Goal: Register for event/course

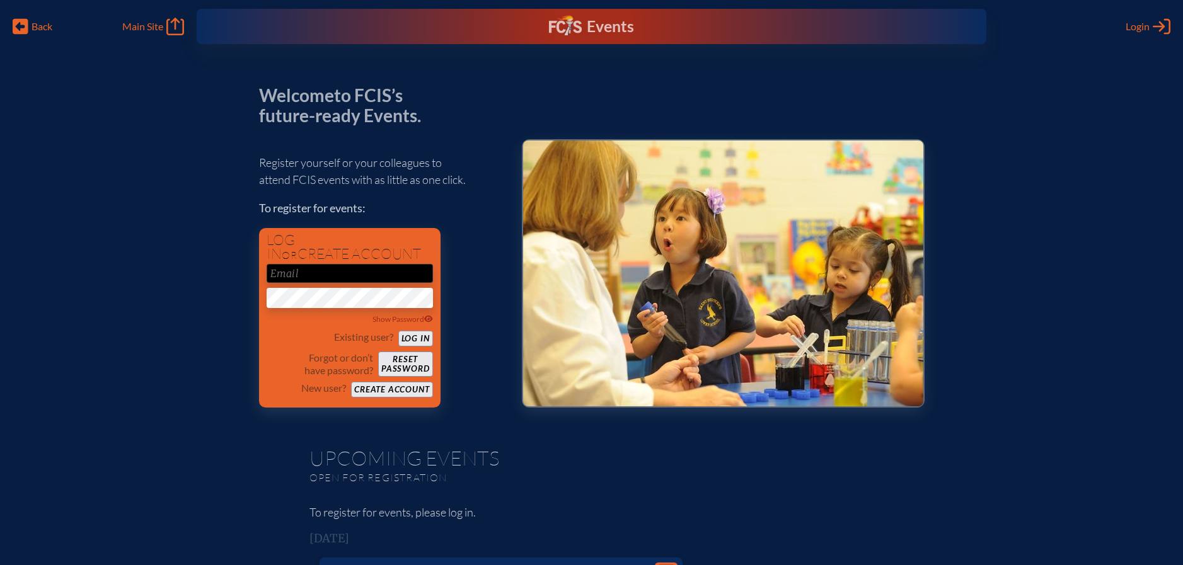
click at [432, 93] on p "Welcome to FCIS’s future-ready Events." at bounding box center [347, 106] width 176 height 40
click at [391, 273] on input "email" at bounding box center [350, 273] width 166 height 19
type input "[EMAIL_ADDRESS][DOMAIN_NAME]"
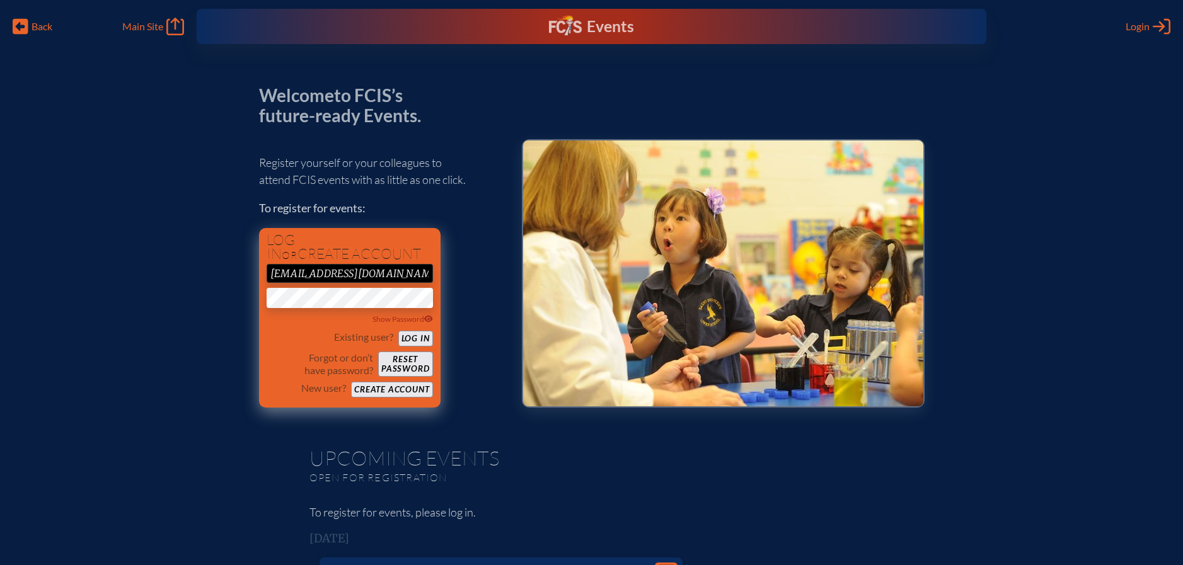
click at [406, 342] on button "Log in" at bounding box center [415, 339] width 35 height 16
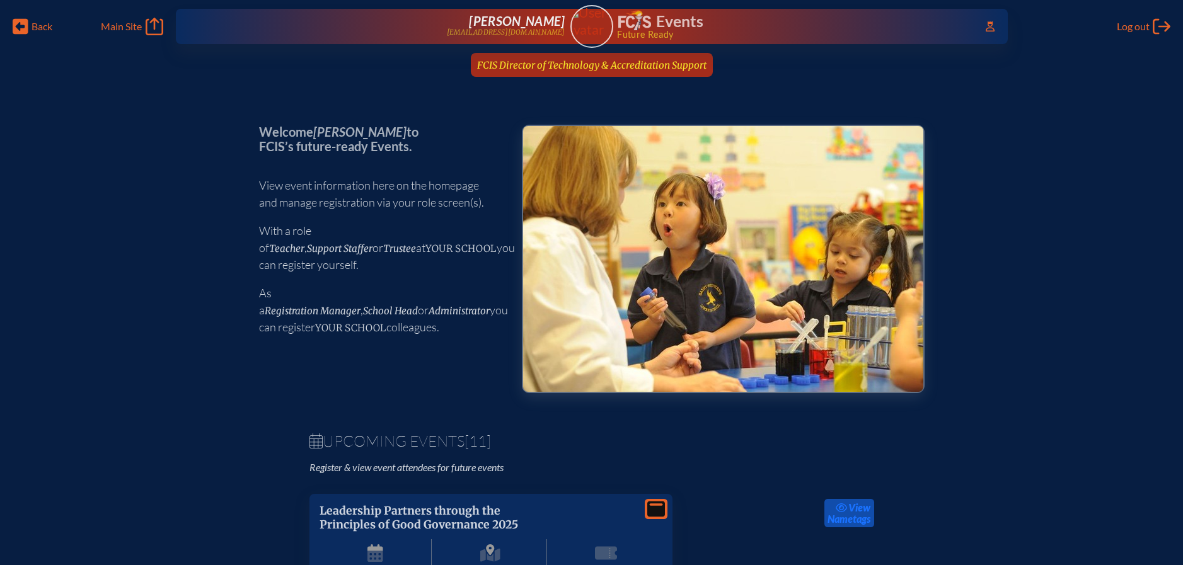
click at [573, 71] on link "FCIS Director of Technology & Accreditation Support since July 1st, 2025" at bounding box center [591, 65] width 239 height 24
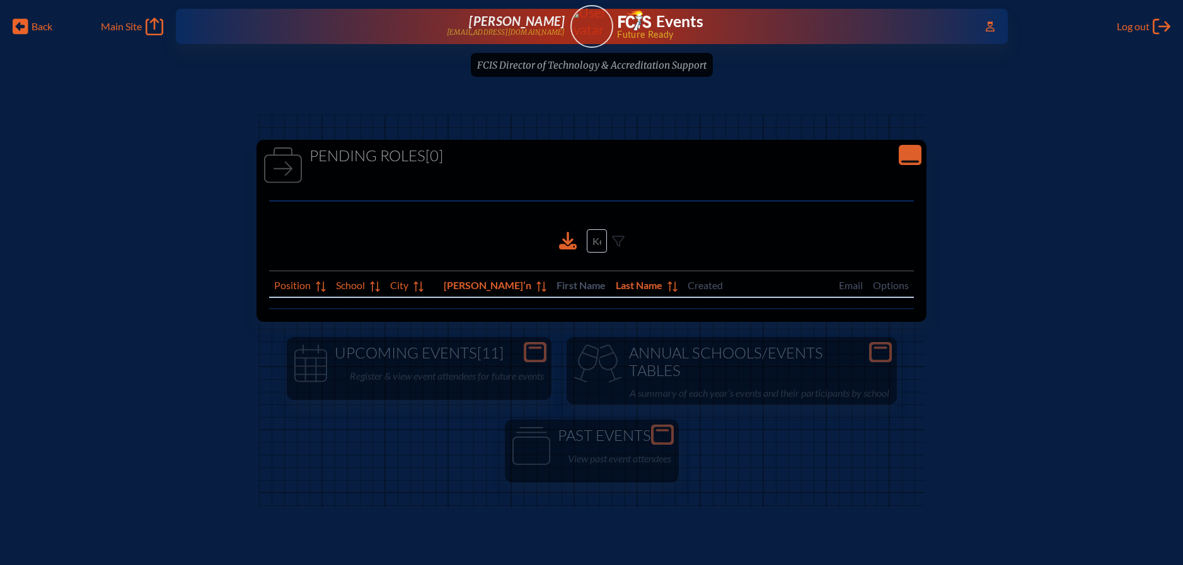
scroll to position [8, 0]
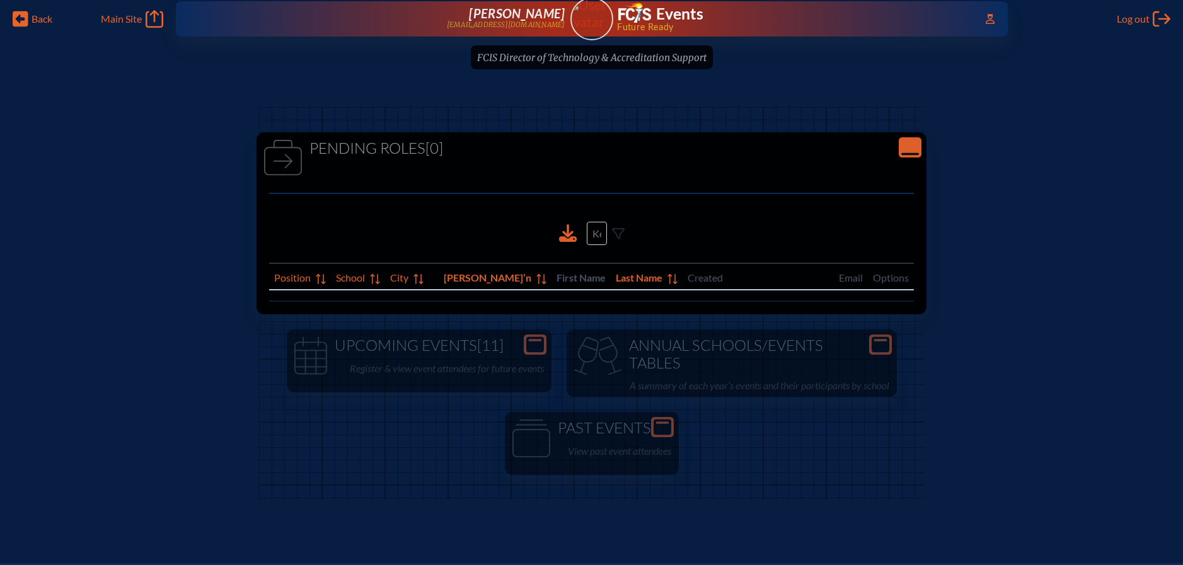
click at [583, 62] on ul "FCIS Director of Technology & Accreditation Support since July 1st, 2025" at bounding box center [591, 61] width 1183 height 32
click at [598, 21] on img at bounding box center [592, 13] width 54 height 33
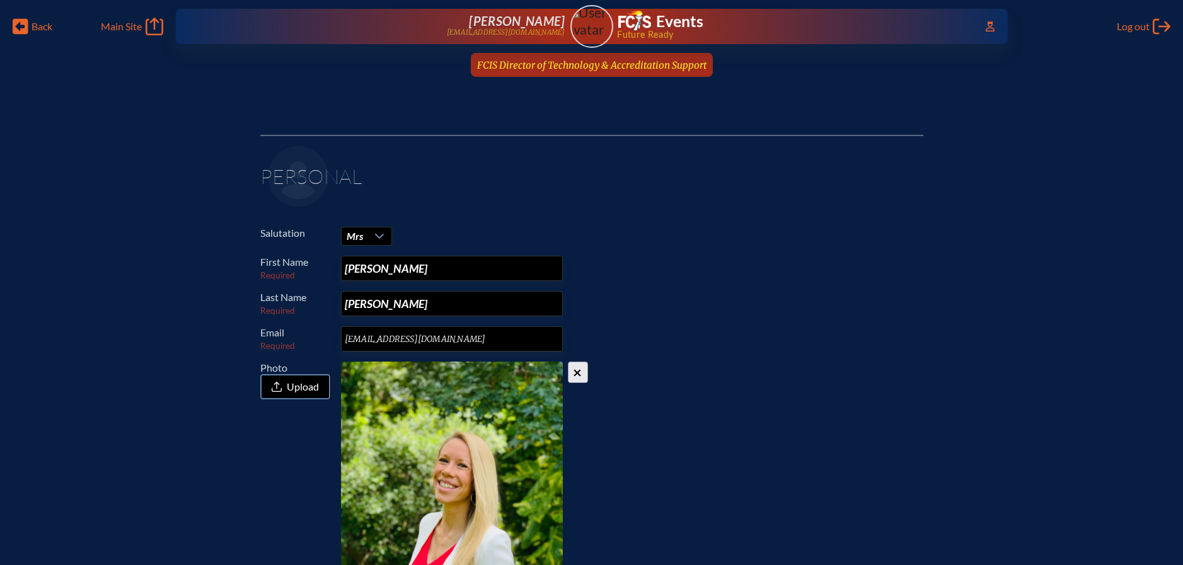
click at [563, 58] on span "FCIS Director of Technology & Accreditation Support" at bounding box center [591, 64] width 229 height 14
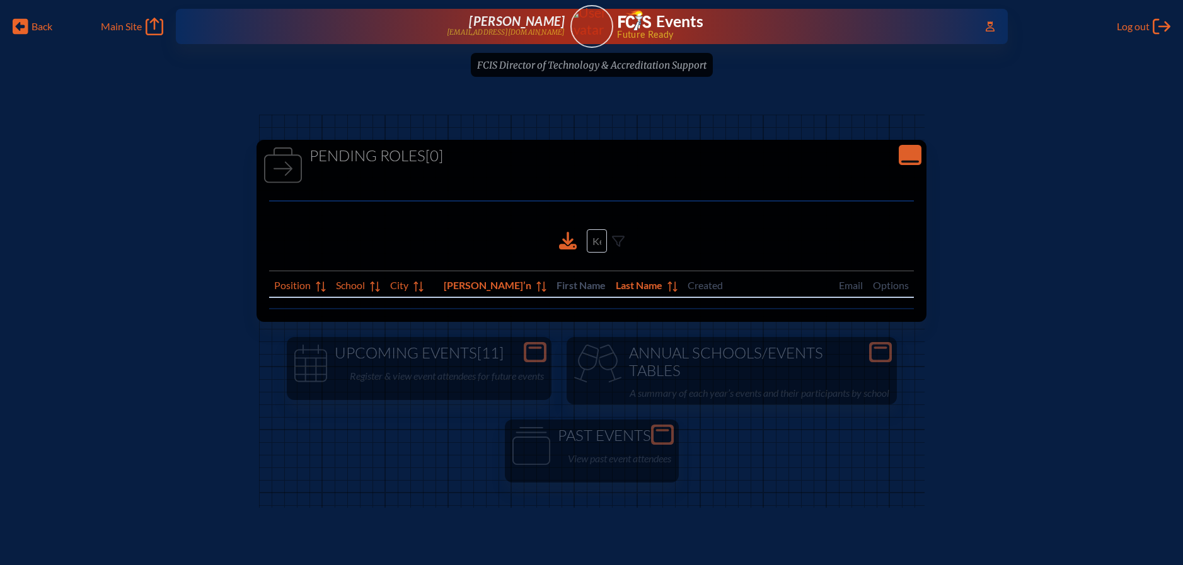
click at [561, 64] on ul "FCIS Director of Technology & Accreditation Support since July 1st, 2025" at bounding box center [591, 69] width 1183 height 32
click at [980, 27] on span "Access Users..." at bounding box center [990, 26] width 20 height 20
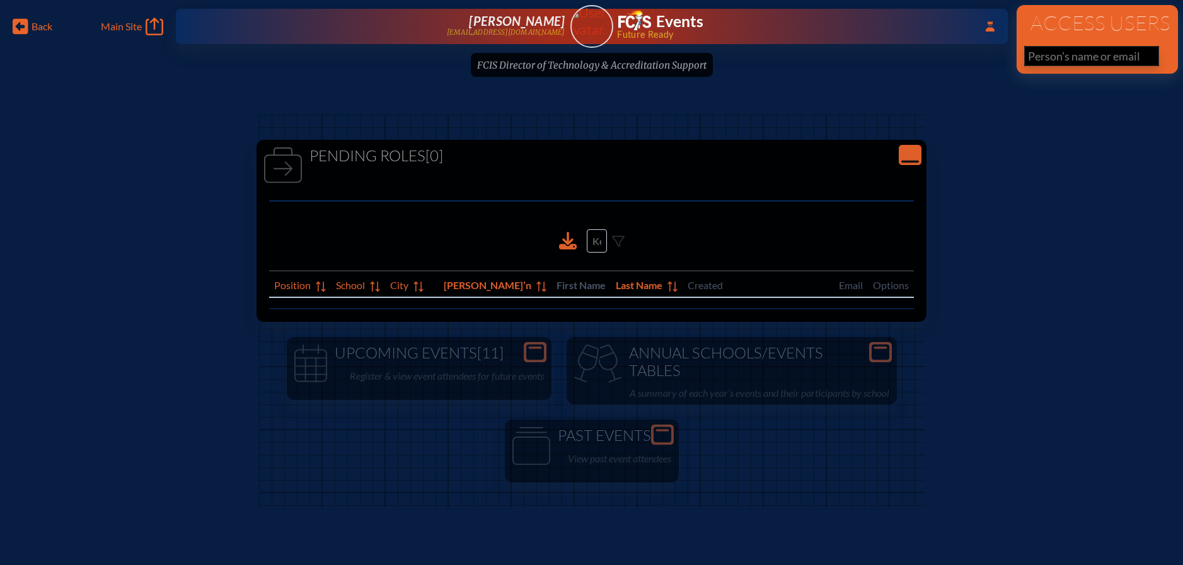
click at [1067, 59] on input "text" at bounding box center [1091, 56] width 135 height 20
paste input "Annie Goldfield"
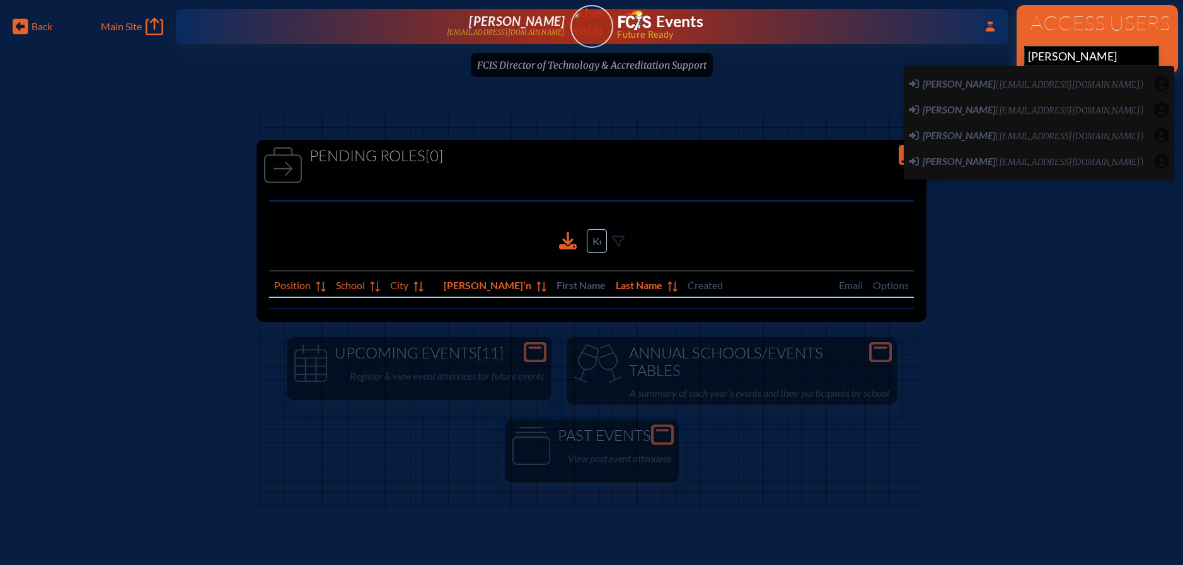
scroll to position [0, 9]
drag, startPoint x: 1050, startPoint y: 56, endPoint x: 949, endPoint y: 55, distance: 100.8
click at [949, 55] on div "Back Back Main Site Main Site Log out Log out ...Close Access Users Evelyn McCu…" at bounding box center [591, 42] width 1183 height 84
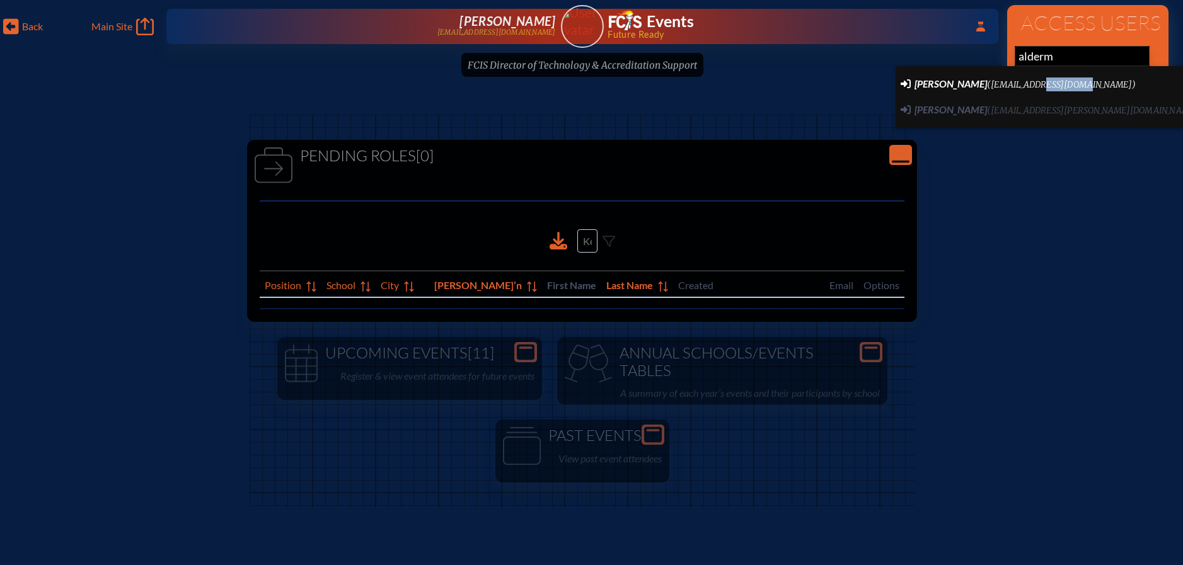
click at [1023, 93] on li "Teri Alderman (talderman@rpds.com) User Profile" at bounding box center [1063, 84] width 337 height 26
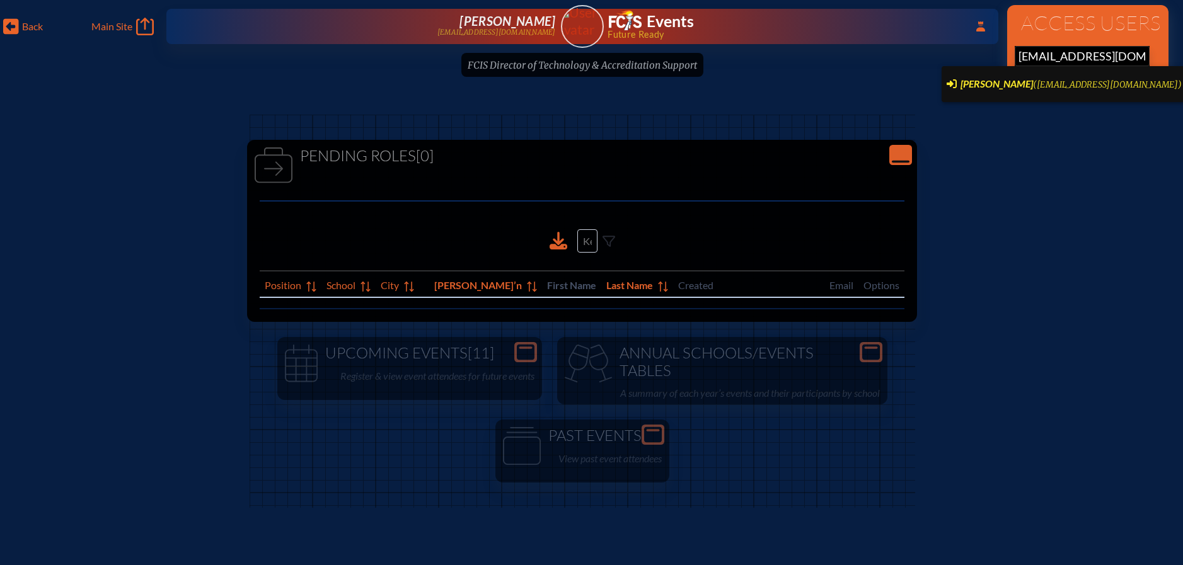
click at [1033, 87] on span "(talderman@rpds.com)" at bounding box center [1107, 84] width 149 height 11
type input "[EMAIL_ADDRESS][DOMAIN_NAME]"
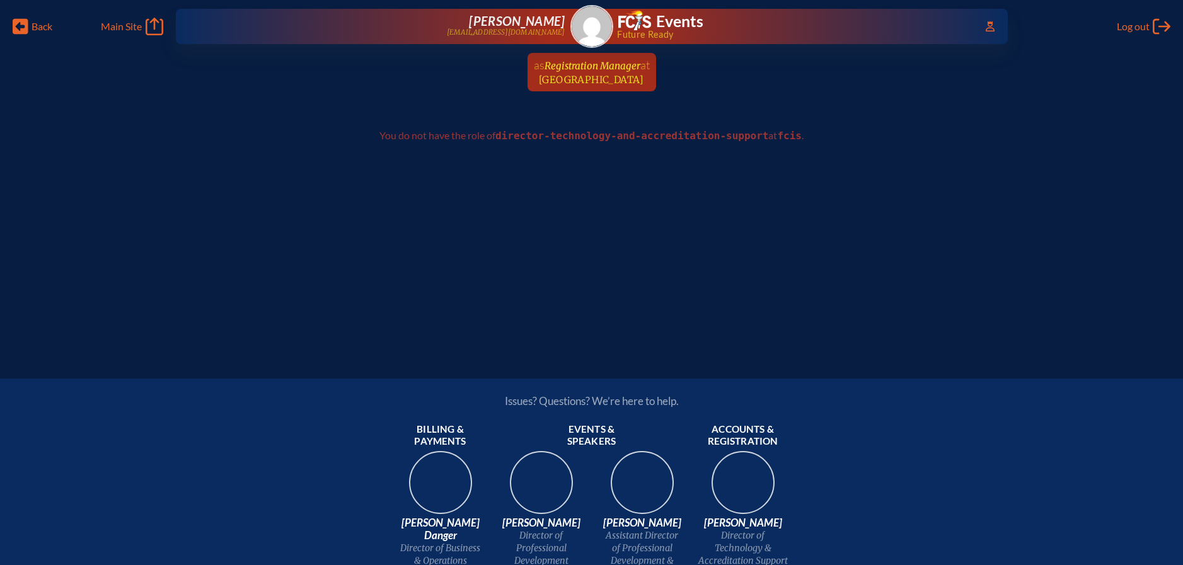
click at [573, 66] on span "Registration Manager" at bounding box center [592, 66] width 96 height 12
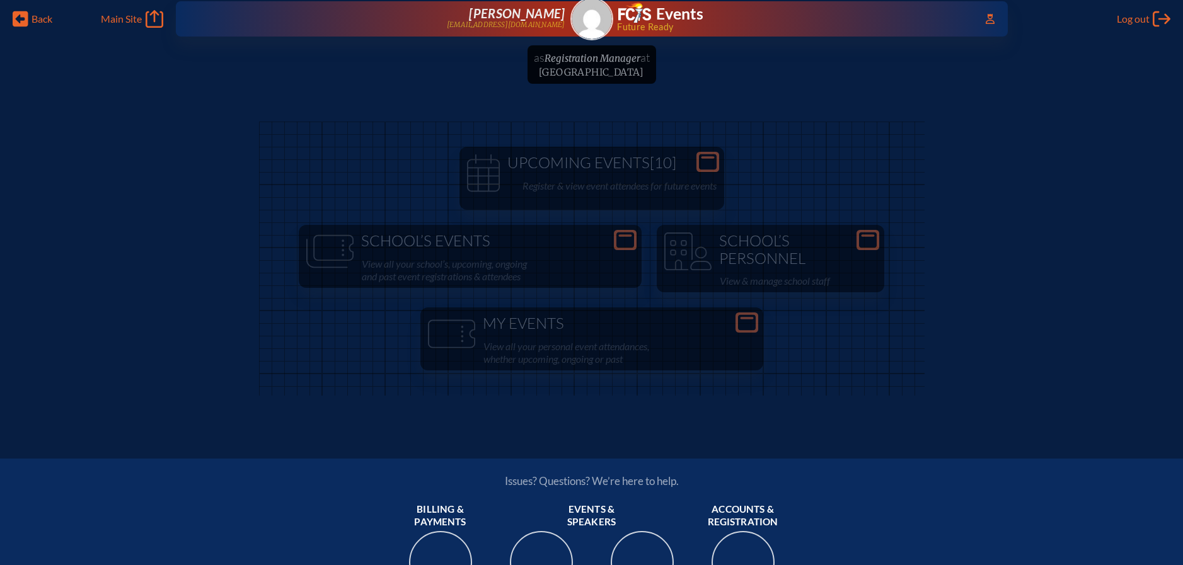
scroll to position [58, 0]
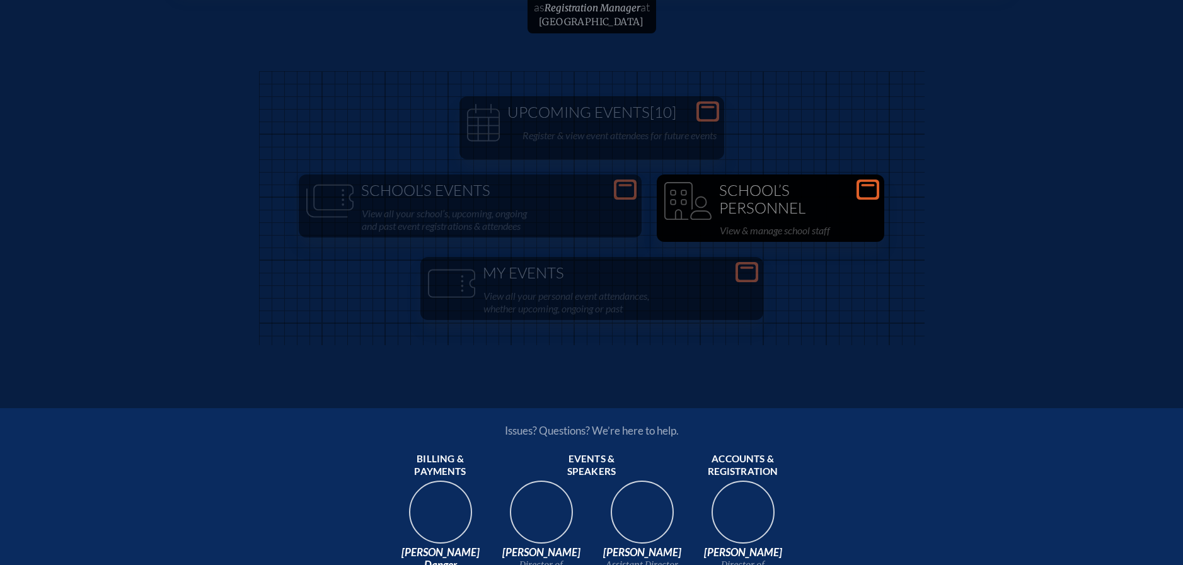
click at [797, 199] on h1 "School’s Personnel" at bounding box center [770, 199] width 217 height 35
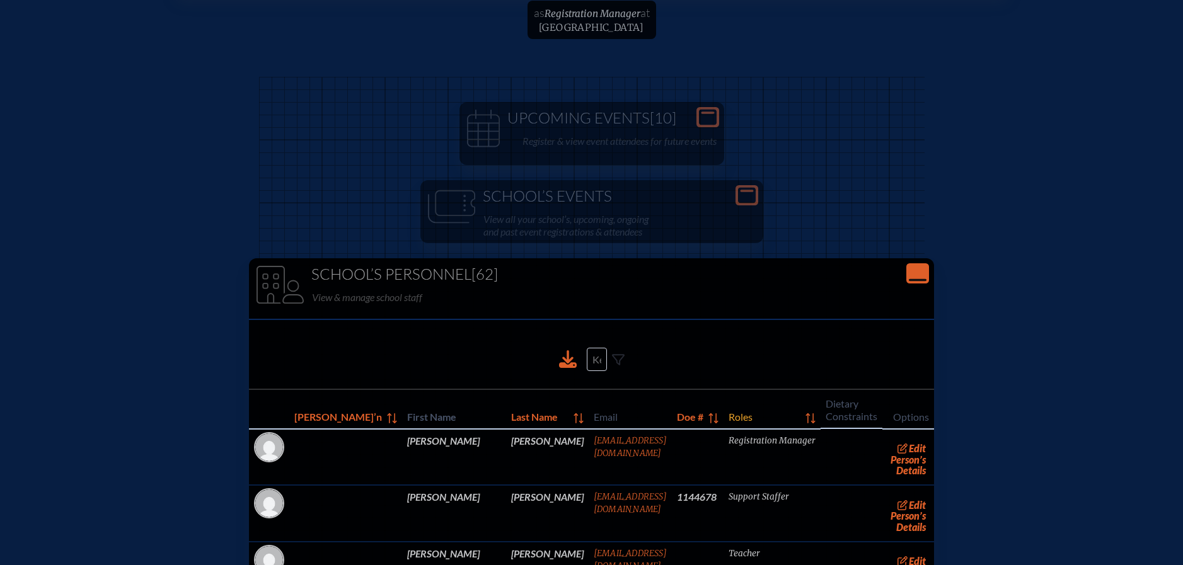
scroll to position [152, 0]
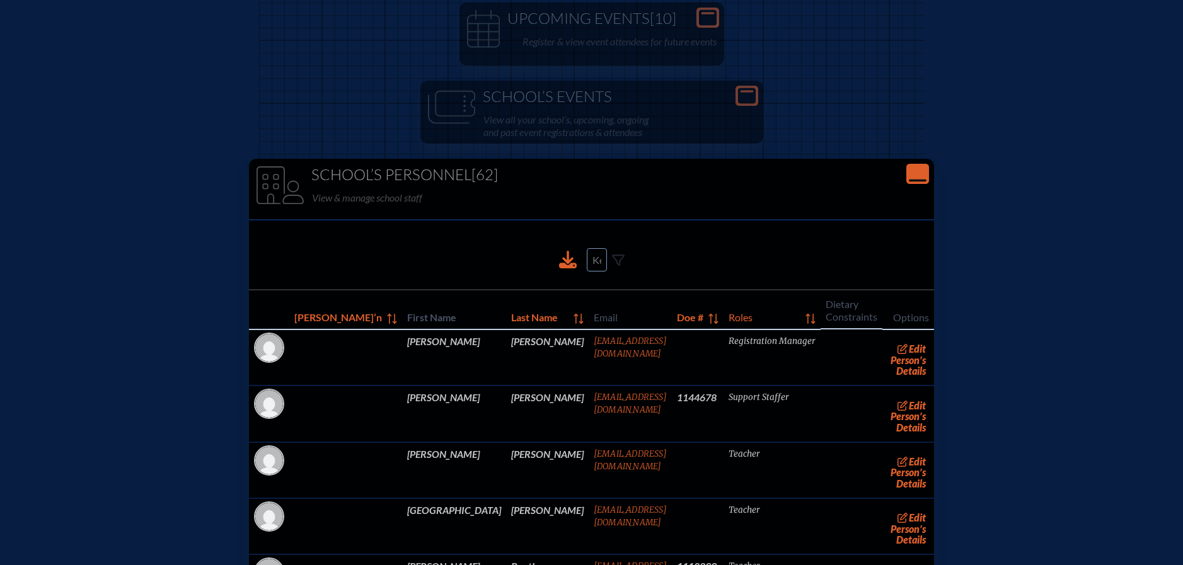
click at [597, 256] on input at bounding box center [597, 259] width 20 height 23
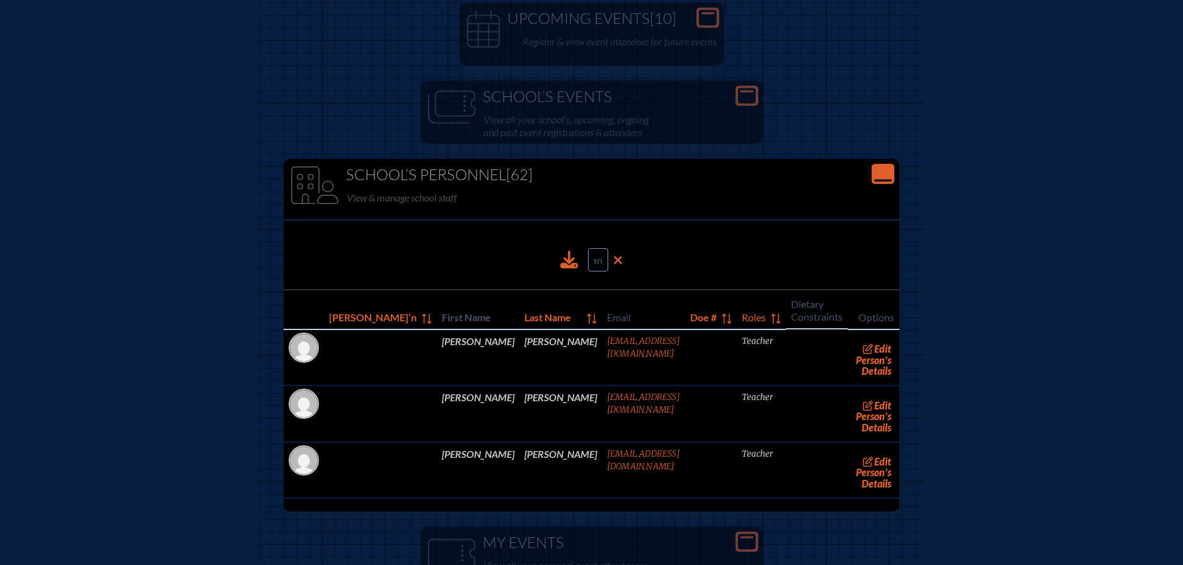
scroll to position [0, 2]
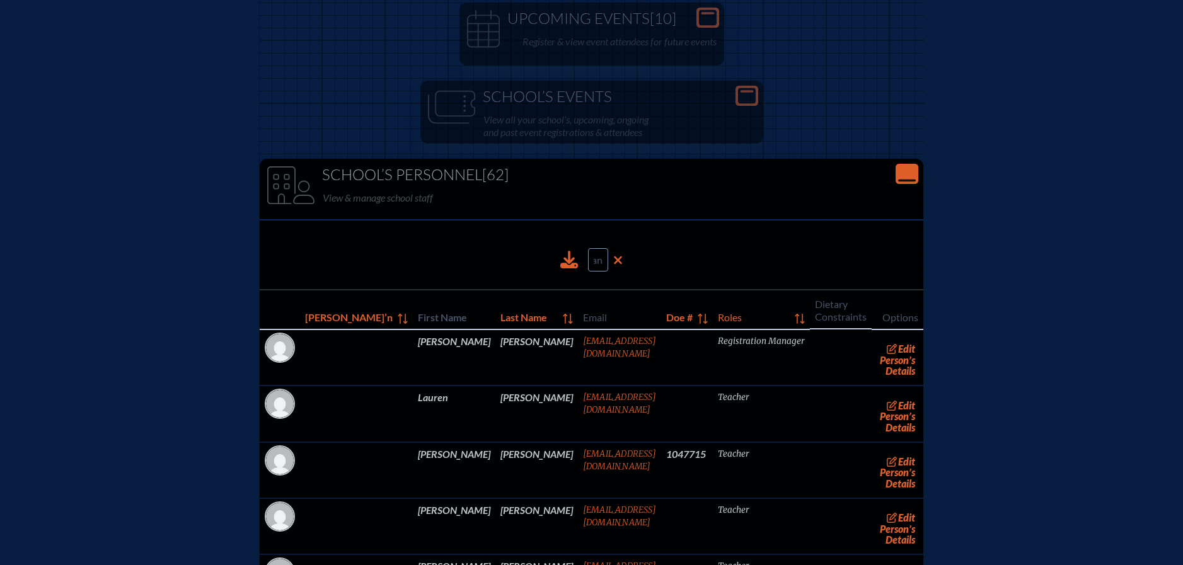
type input "a"
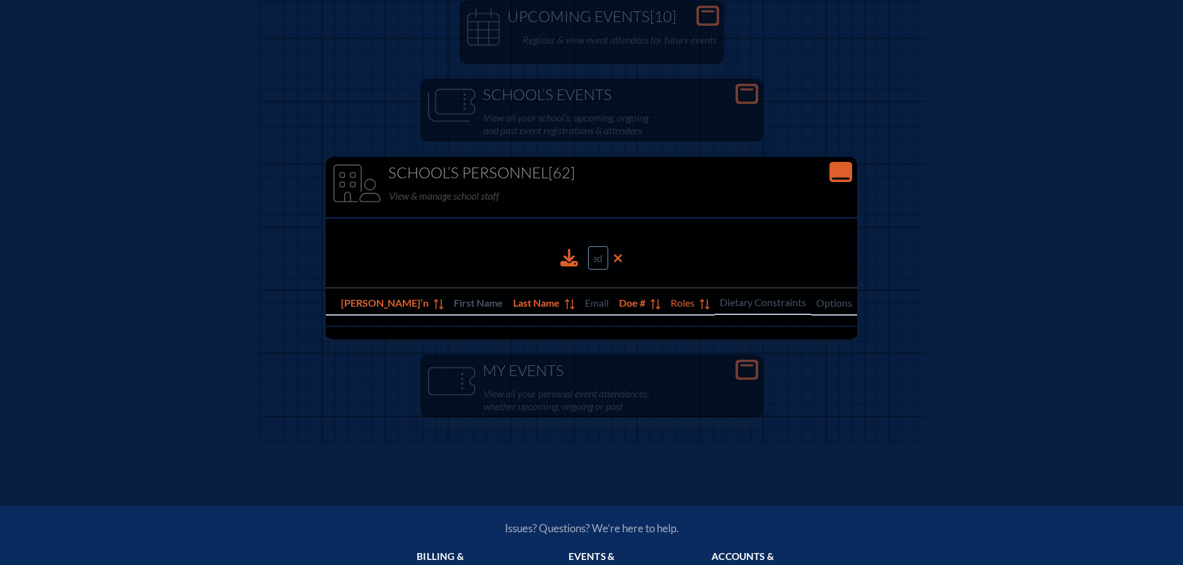
scroll to position [0, 0]
click at [832, 176] on icon "Close Console" at bounding box center [841, 172] width 18 height 18
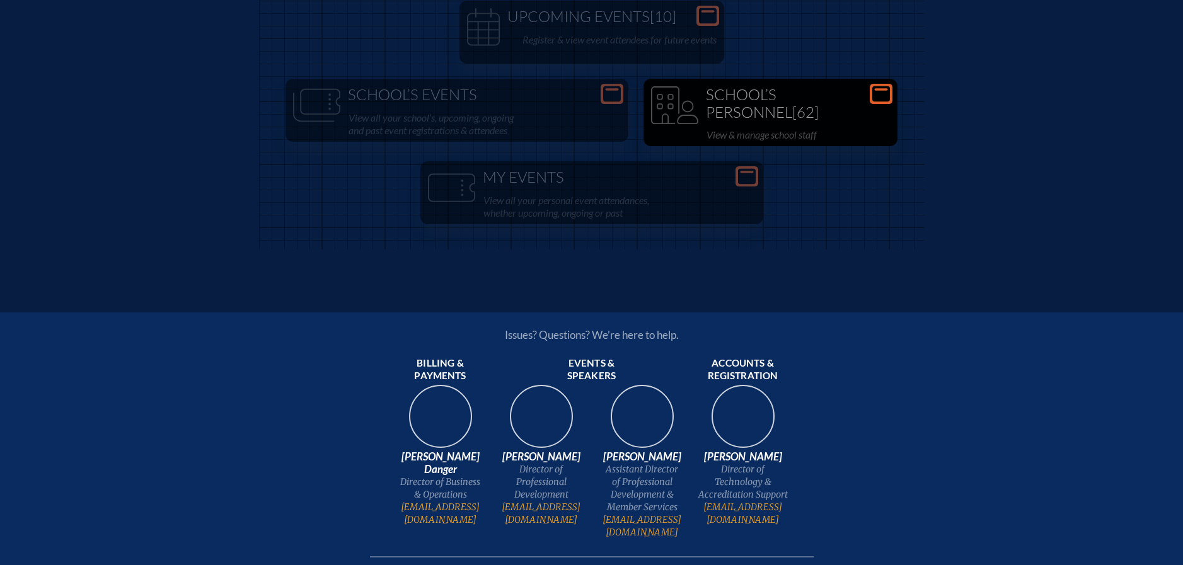
click at [805, 176] on div "Open Console Upcoming Events [10] Register & view event attendees for future ev…" at bounding box center [591, 112] width 665 height 274
click at [648, 121] on h1 "School’s Personnel [62]" at bounding box center [770, 103] width 244 height 35
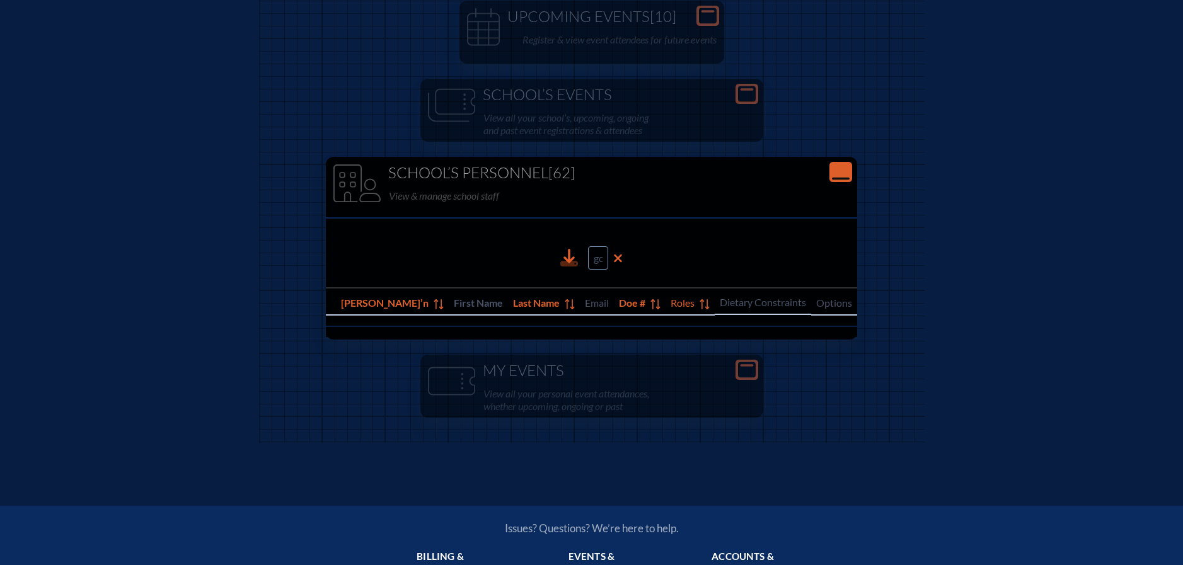
drag, startPoint x: 604, startPoint y: 260, endPoint x: 568, endPoint y: 262, distance: 36.0
click at [582, 262] on div "goldfied" at bounding box center [592, 257] width 20 height 43
type input "l"
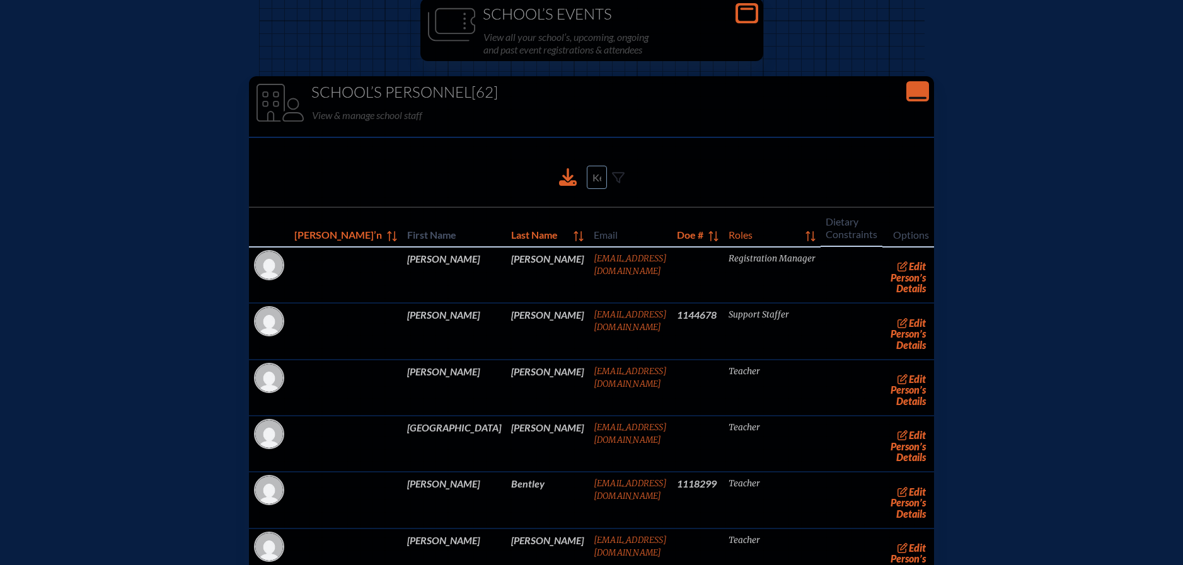
scroll to position [25, 0]
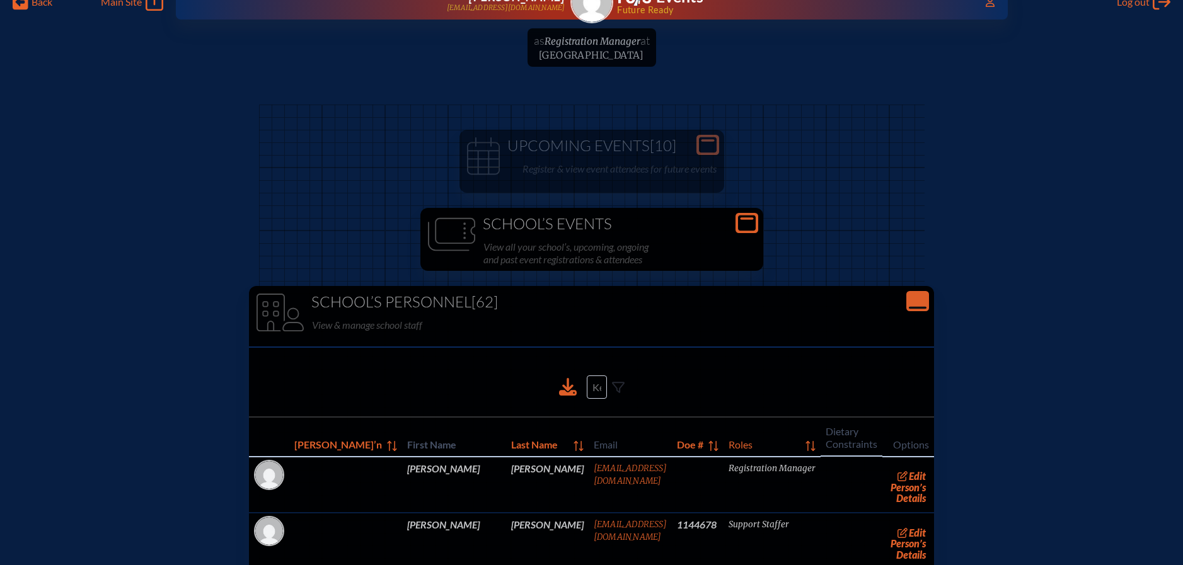
click at [659, 229] on h1 "School’s Events" at bounding box center [591, 225] width 333 height 18
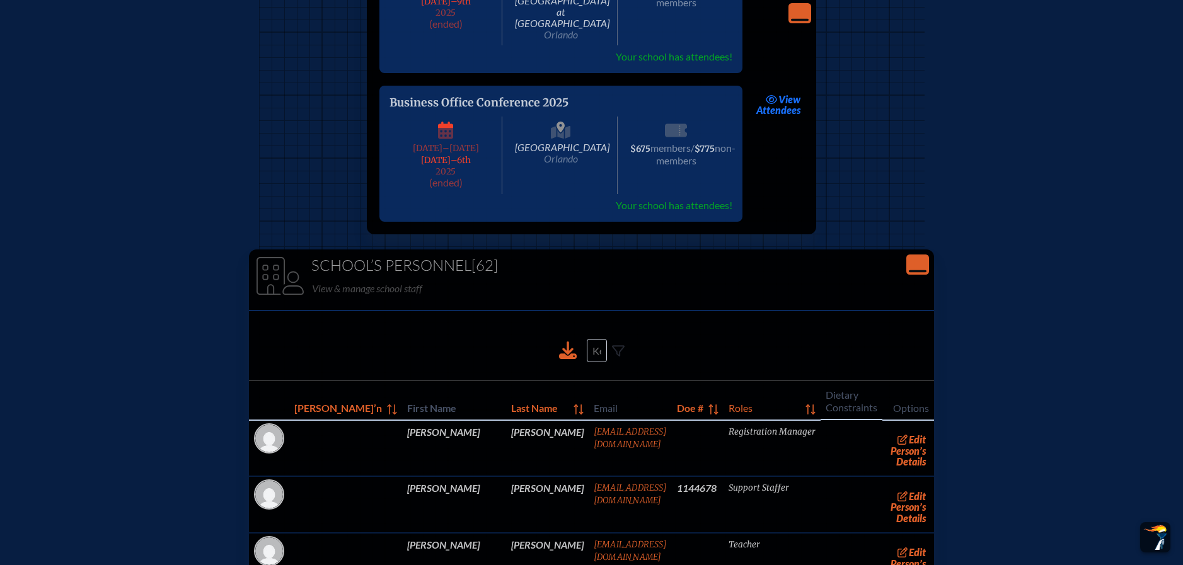
scroll to position [133, 0]
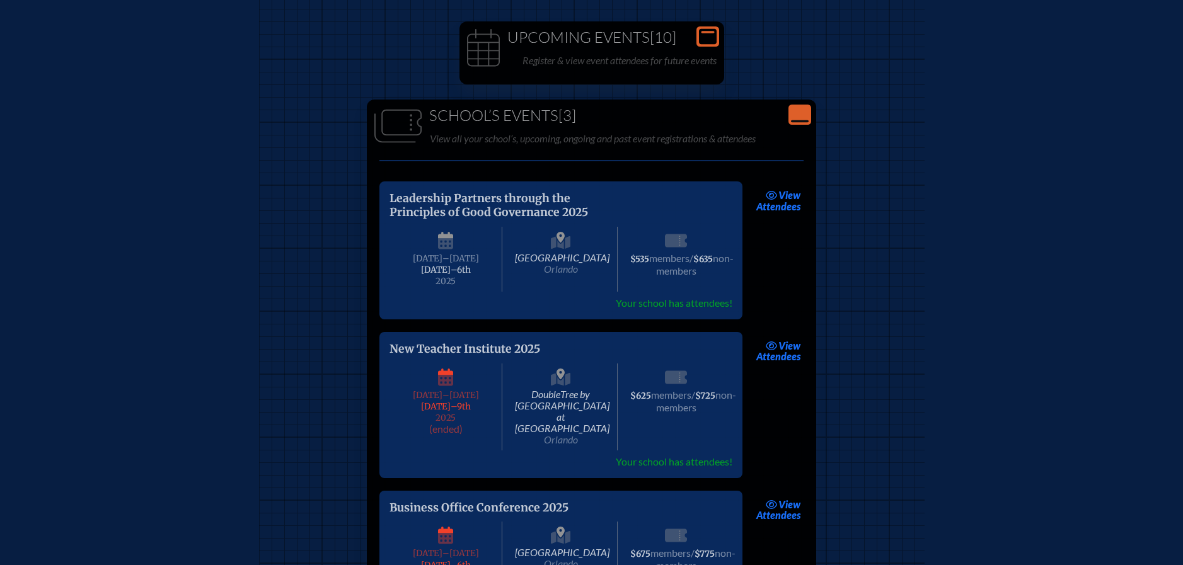
click at [665, 52] on p "Register & view event attendees for future events" at bounding box center [619, 61] width 194 height 18
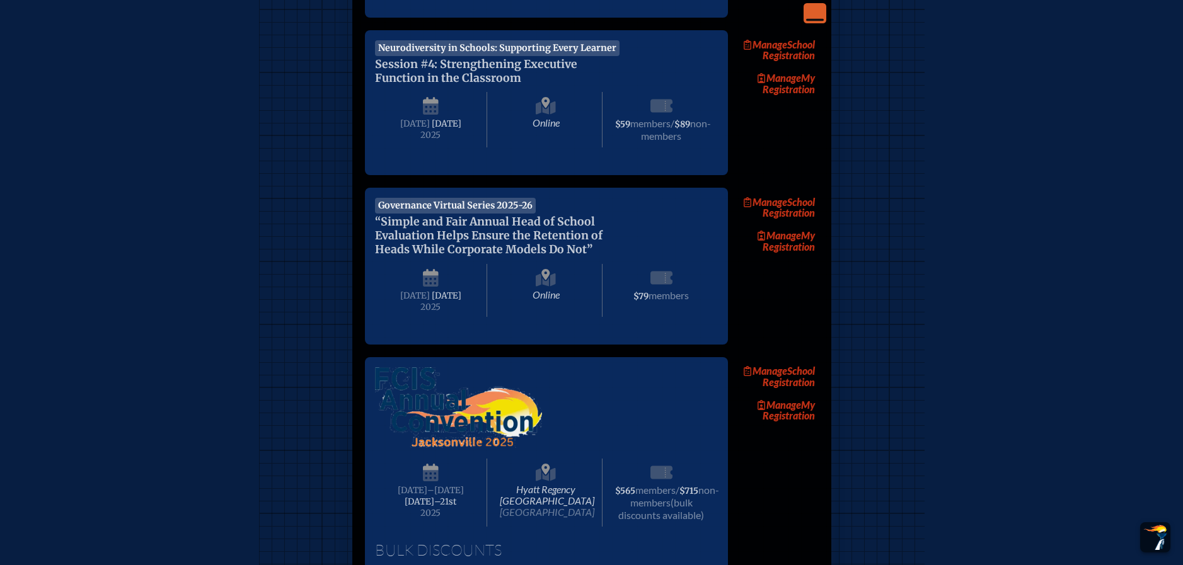
scroll to position [1145, 0]
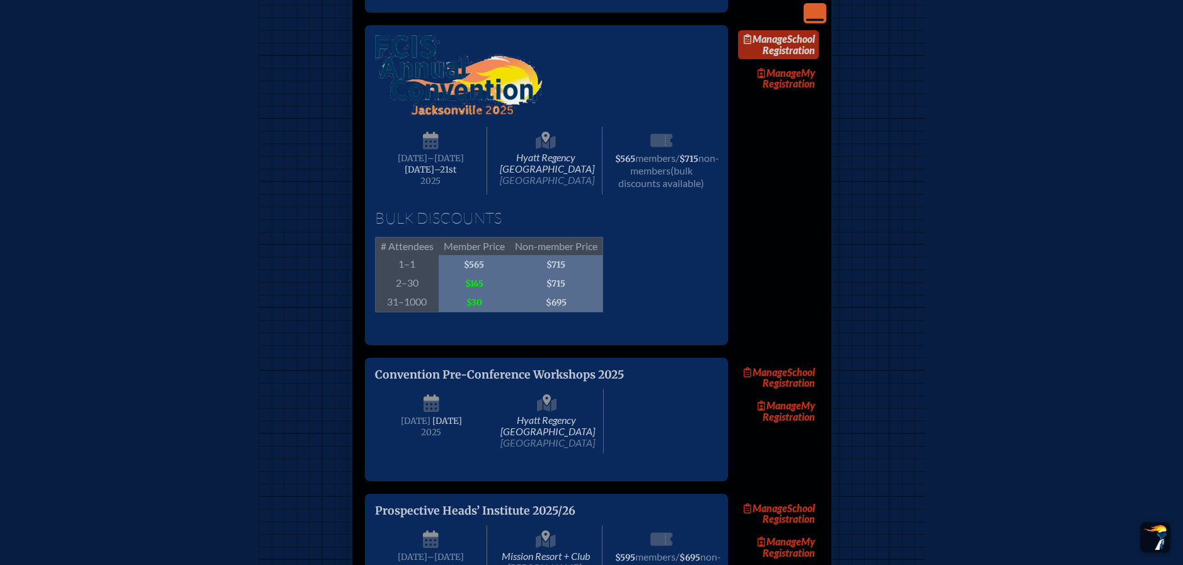
click at [812, 59] on link "Manage School Registration" at bounding box center [778, 44] width 81 height 29
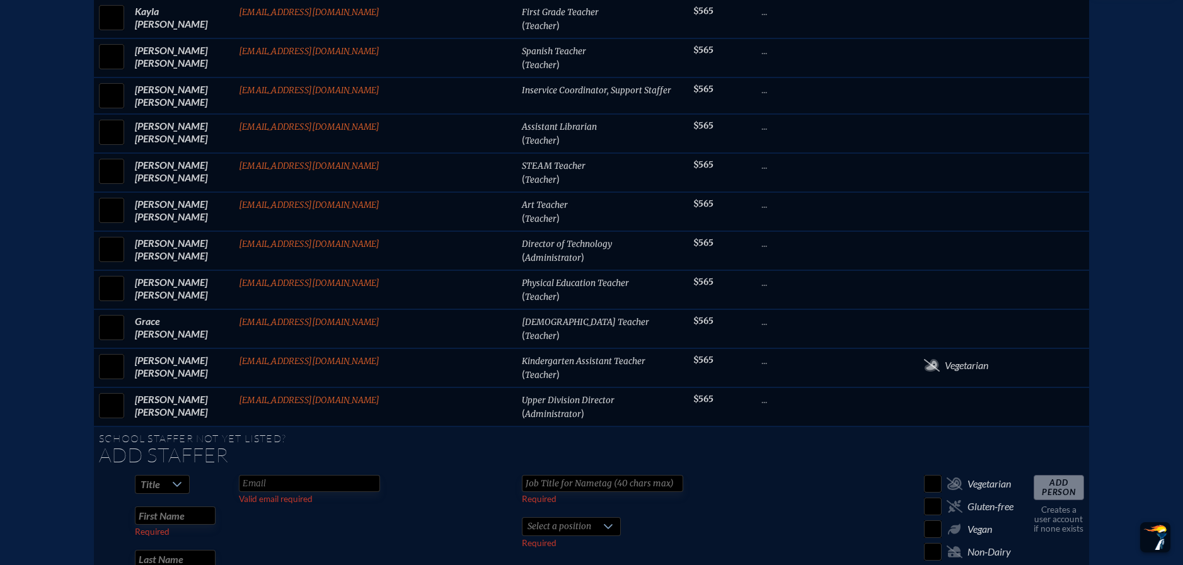
scroll to position [2772, 0]
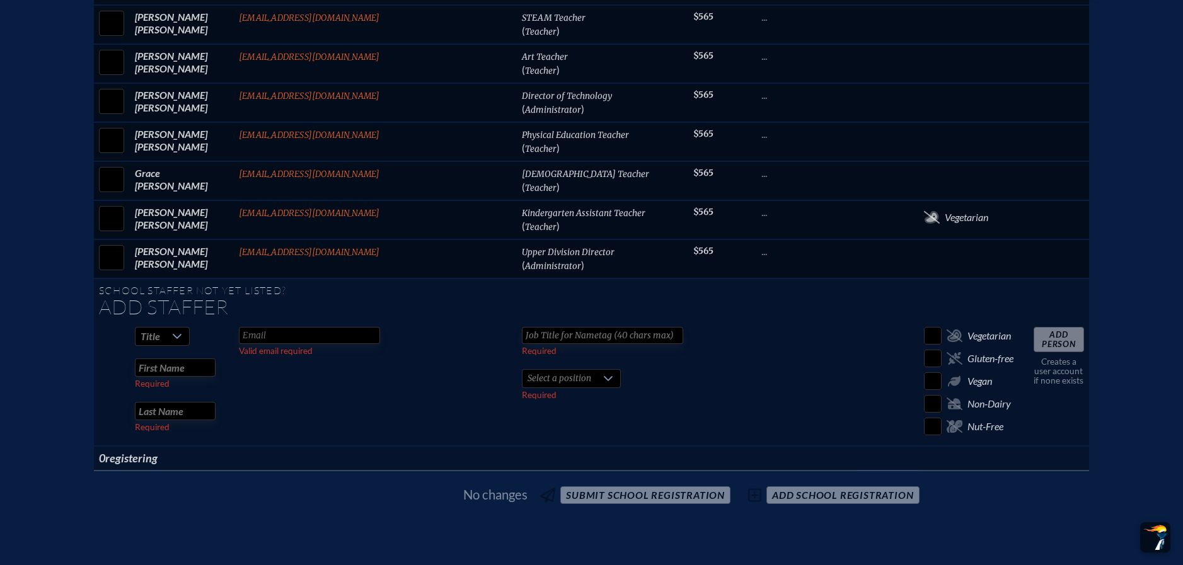
click at [338, 327] on input "text" at bounding box center [309, 335] width 141 height 17
click at [216, 359] on input "text" at bounding box center [175, 368] width 81 height 18
type input "Annie"
type input "Goldfield"
drag, startPoint x: 202, startPoint y: 284, endPoint x: 192, endPoint y: 285, distance: 10.1
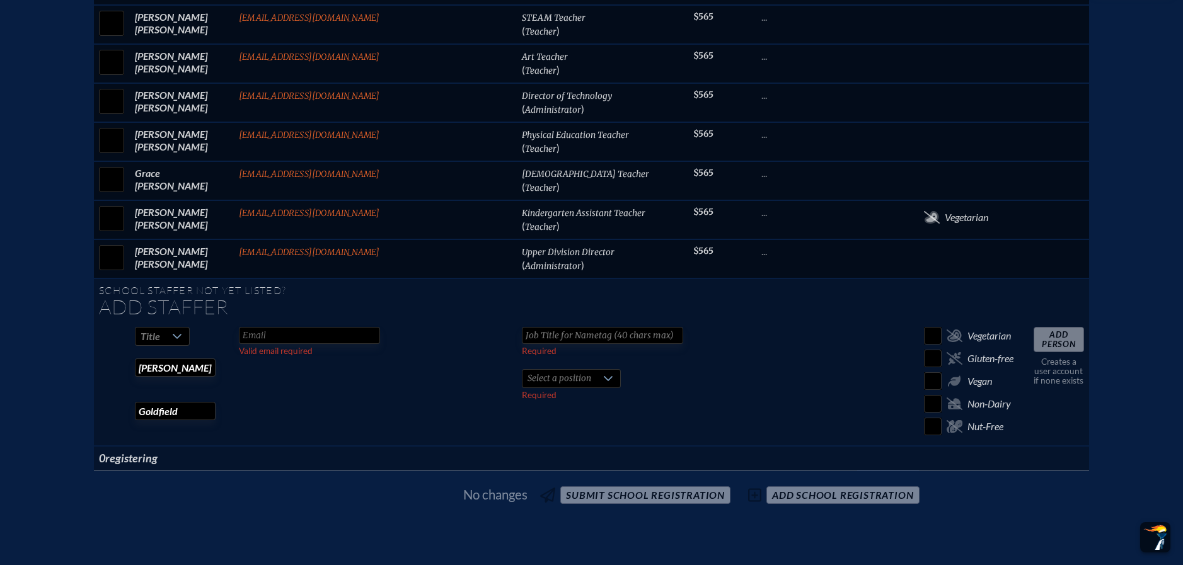
click at [192, 322] on tr "Title Annie Required Goldfield Required Valid email required Required Select a …" at bounding box center [591, 384] width 995 height 124
type input "c"
click at [216, 359] on input "c" at bounding box center [175, 368] width 81 height 18
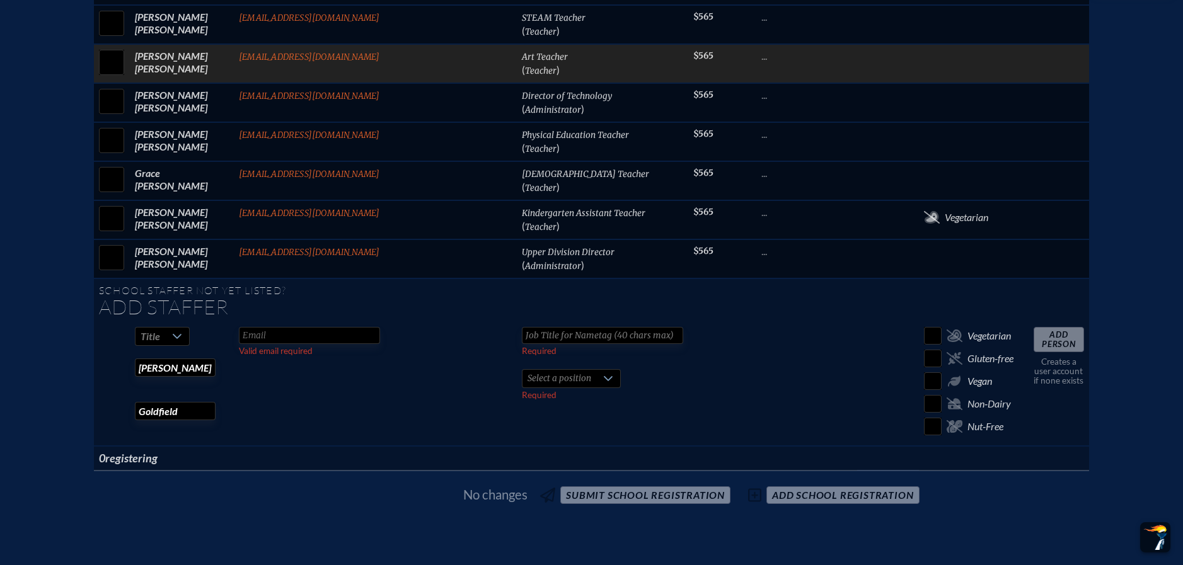
type input "Annie"
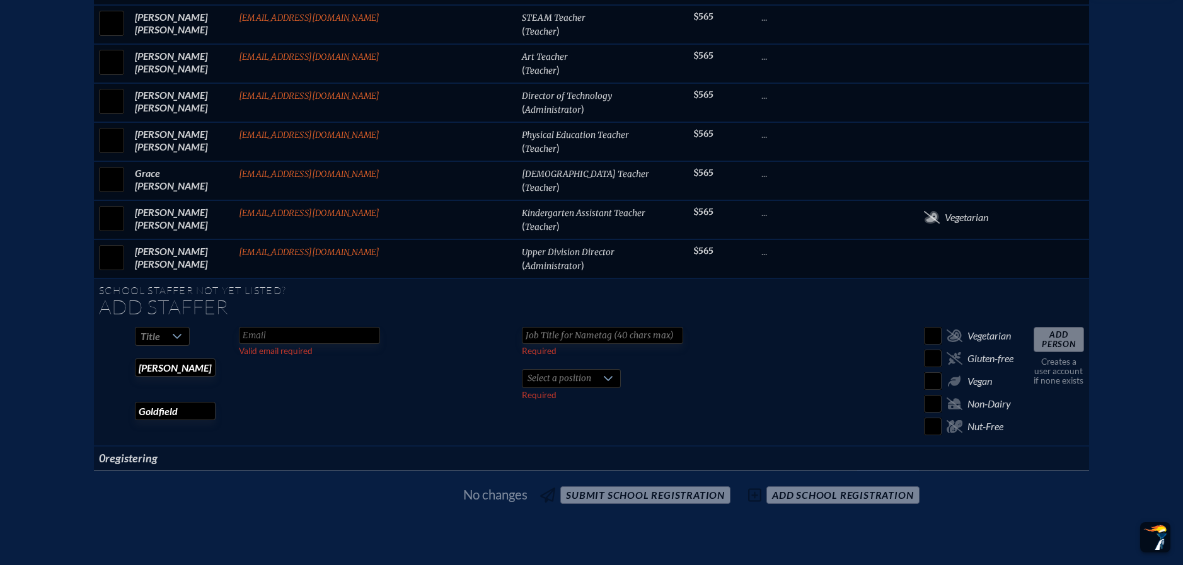
click at [325, 327] on input "text" at bounding box center [309, 335] width 141 height 17
paste input "[EMAIL_ADDRESS][DOMAIN_NAME]"
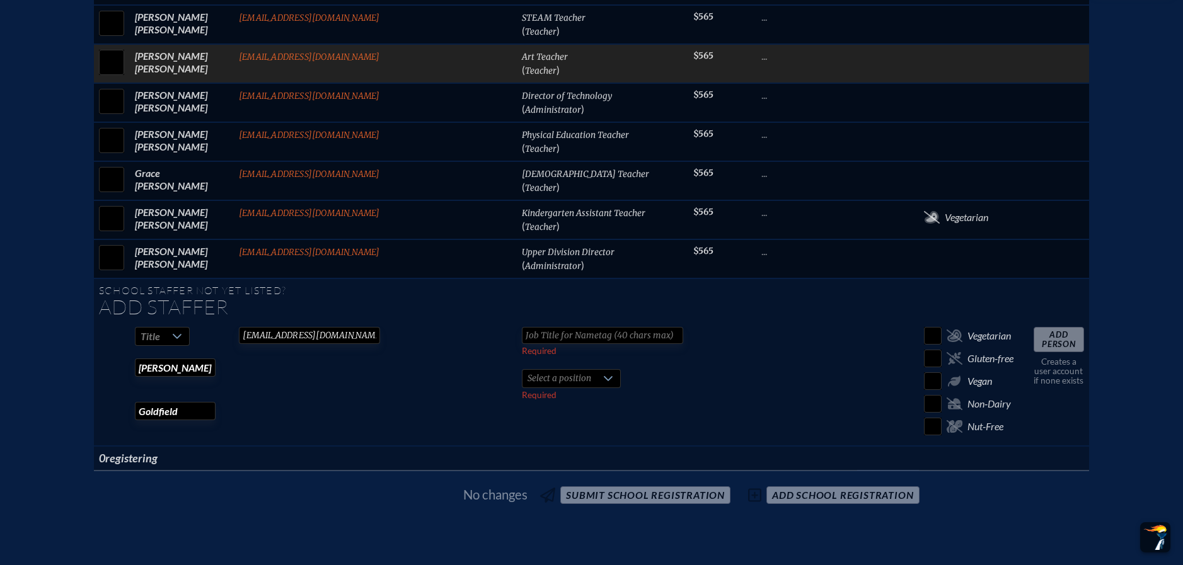
type input "[EMAIL_ADDRESS][DOMAIN_NAME]"
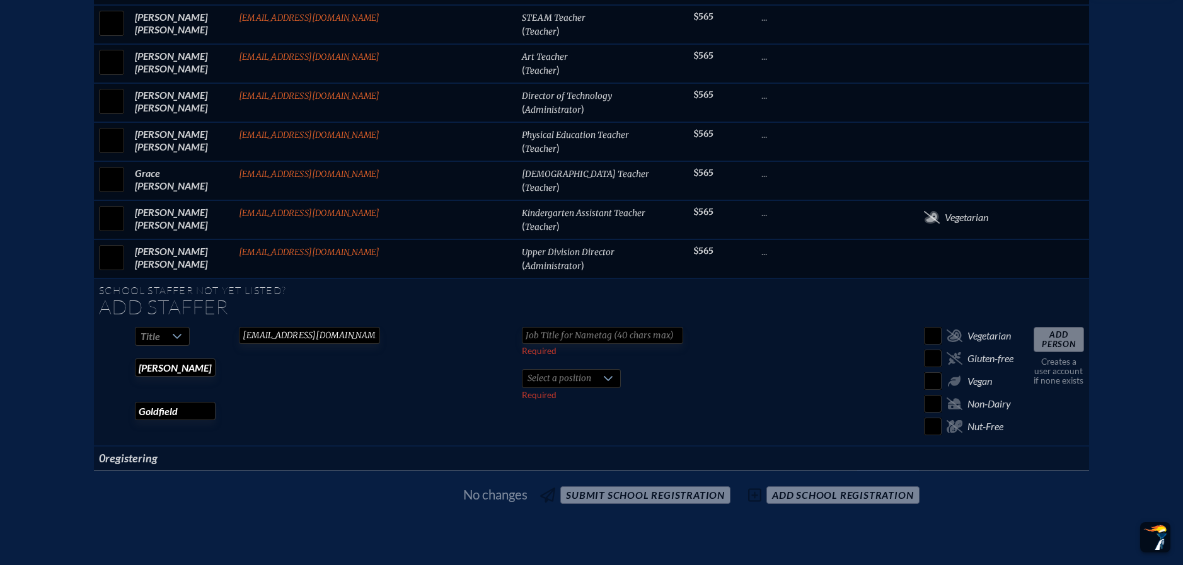
click at [522, 370] on span "Select a position" at bounding box center [559, 379] width 74 height 18
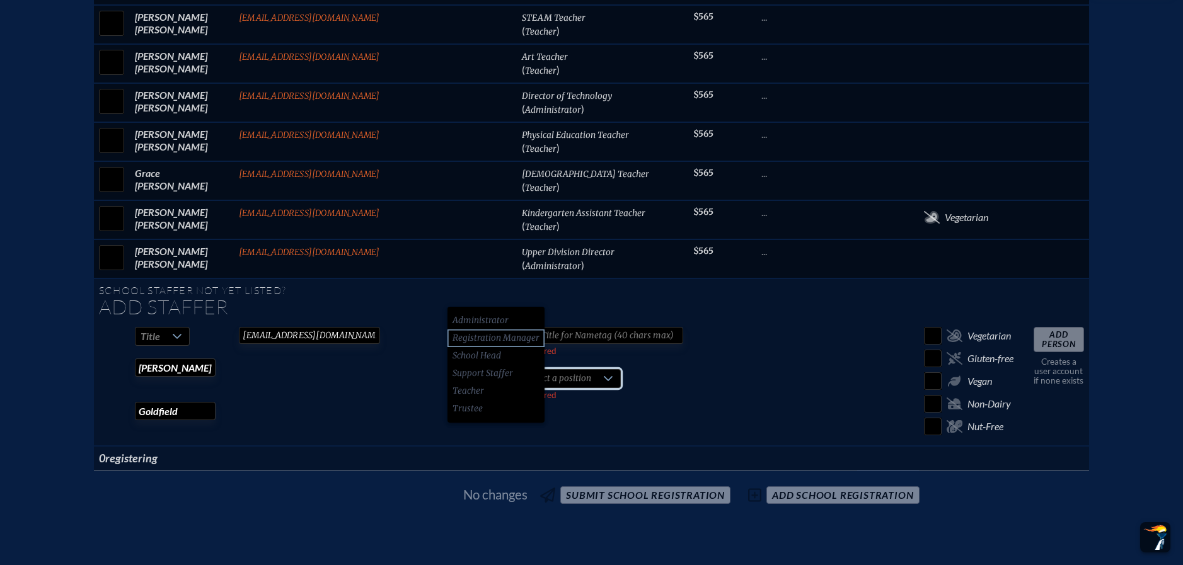
drag, startPoint x: 493, startPoint y: 384, endPoint x: 493, endPoint y: 342, distance: 41.6
click at [493, 384] on li "Teacher" at bounding box center [495, 392] width 97 height 18
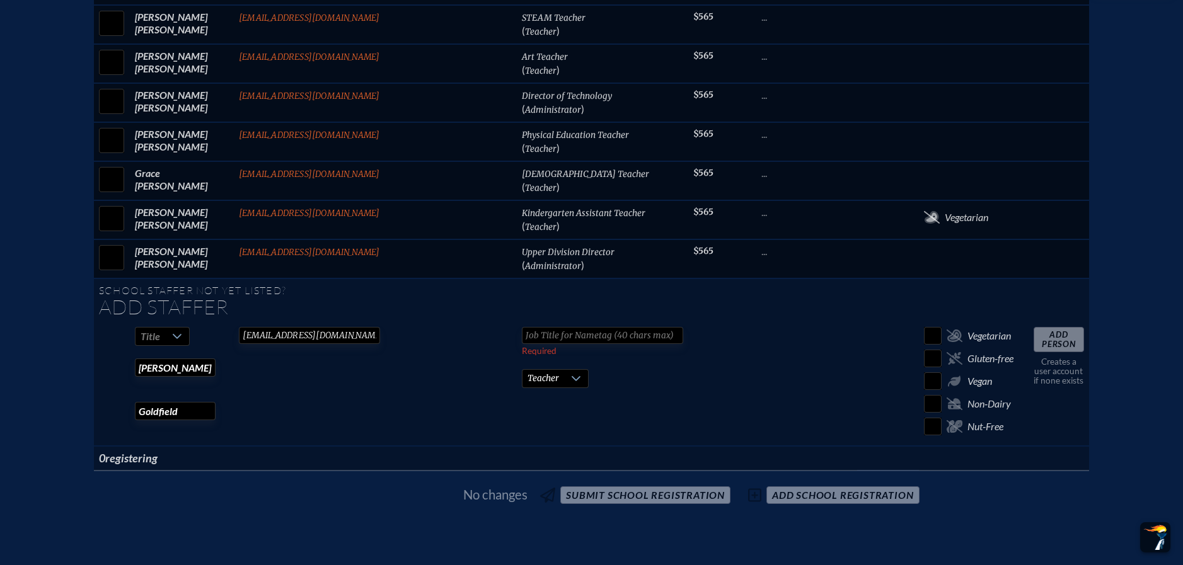
click at [522, 327] on input "text" at bounding box center [602, 335] width 161 height 17
type input "Teacher"
click at [756, 322] on td at bounding box center [806, 384] width 101 height 124
click at [1033, 327] on input "Add Person" at bounding box center [1058, 339] width 50 height 25
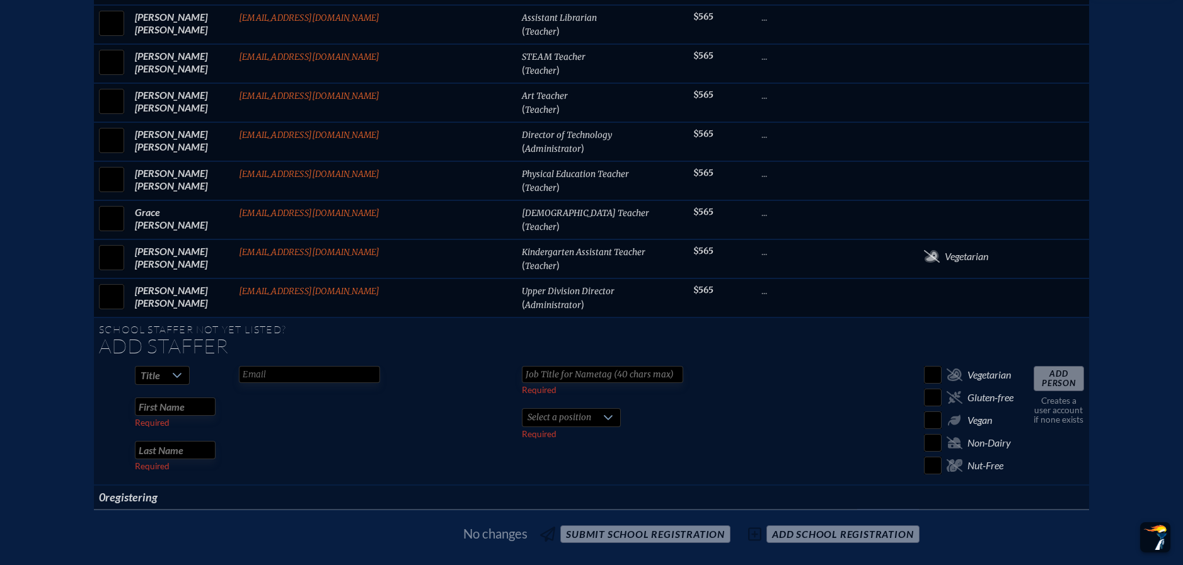
click at [216, 398] on input "text" at bounding box center [175, 407] width 81 height 18
paste input "Leslie Gittings"
click at [216, 398] on input "Leslie Gittings" at bounding box center [175, 407] width 81 height 18
drag, startPoint x: 236, startPoint y: 326, endPoint x: 320, endPoint y: 320, distance: 84.0
click at [319, 361] on tr "Title Leslie Gittings Required Required Valid email required Required Select a …" at bounding box center [591, 423] width 995 height 124
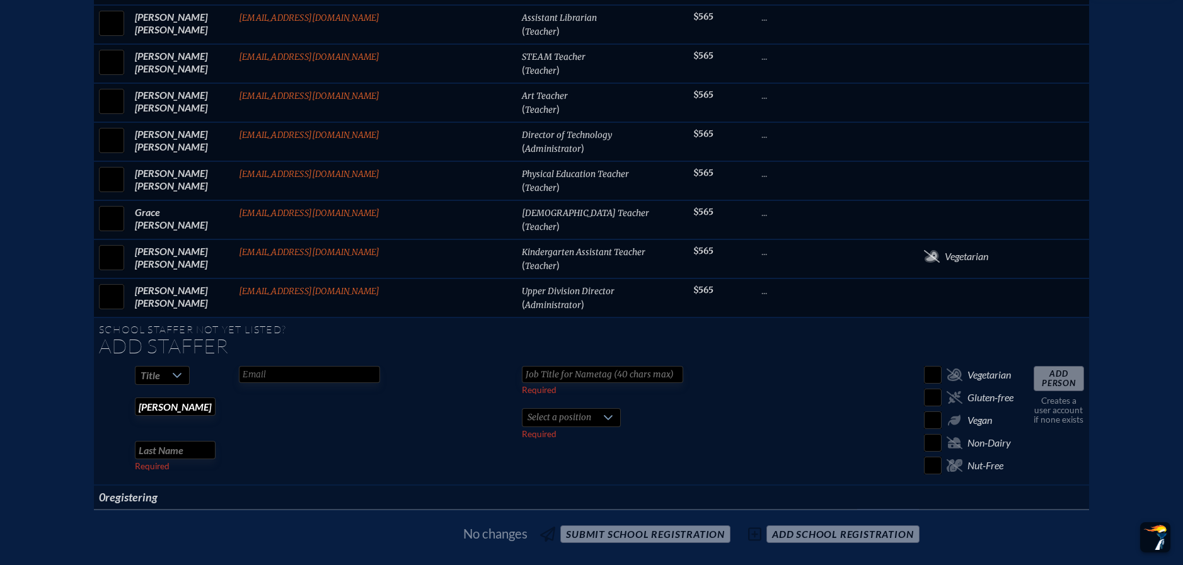
type input "[PERSON_NAME]"
click at [216, 441] on input "text" at bounding box center [175, 450] width 81 height 18
paste input "[PERSON_NAME]"
drag, startPoint x: 209, startPoint y: 367, endPoint x: 214, endPoint y: 387, distance: 20.2
click at [209, 441] on input "[PERSON_NAME]" at bounding box center [175, 450] width 81 height 18
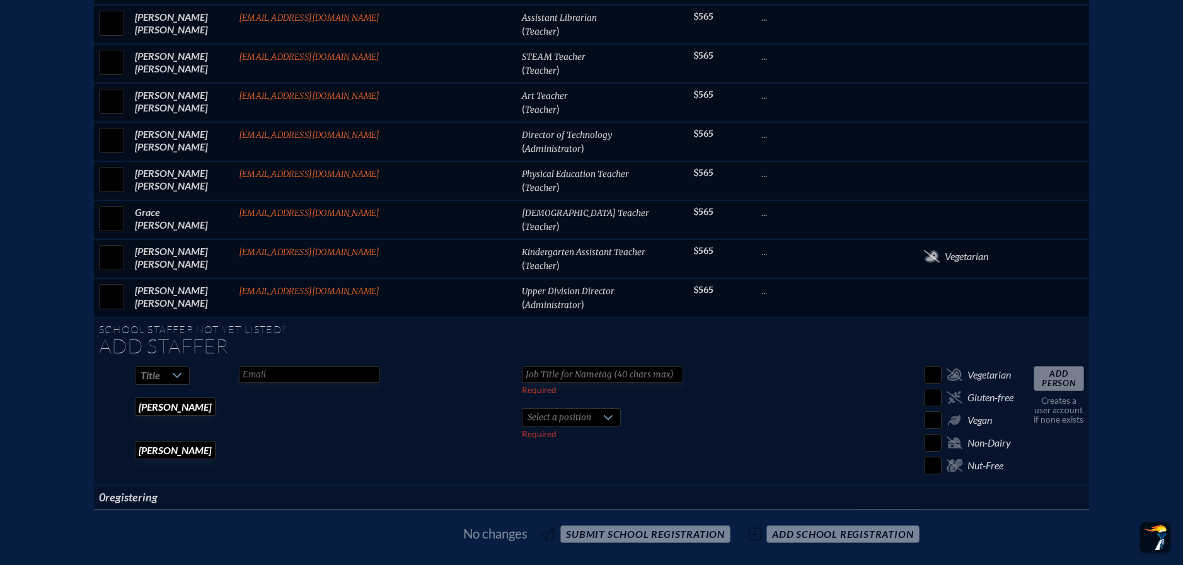
type input "[PERSON_NAME]"
click at [522, 409] on span "Select a position" at bounding box center [559, 418] width 74 height 18
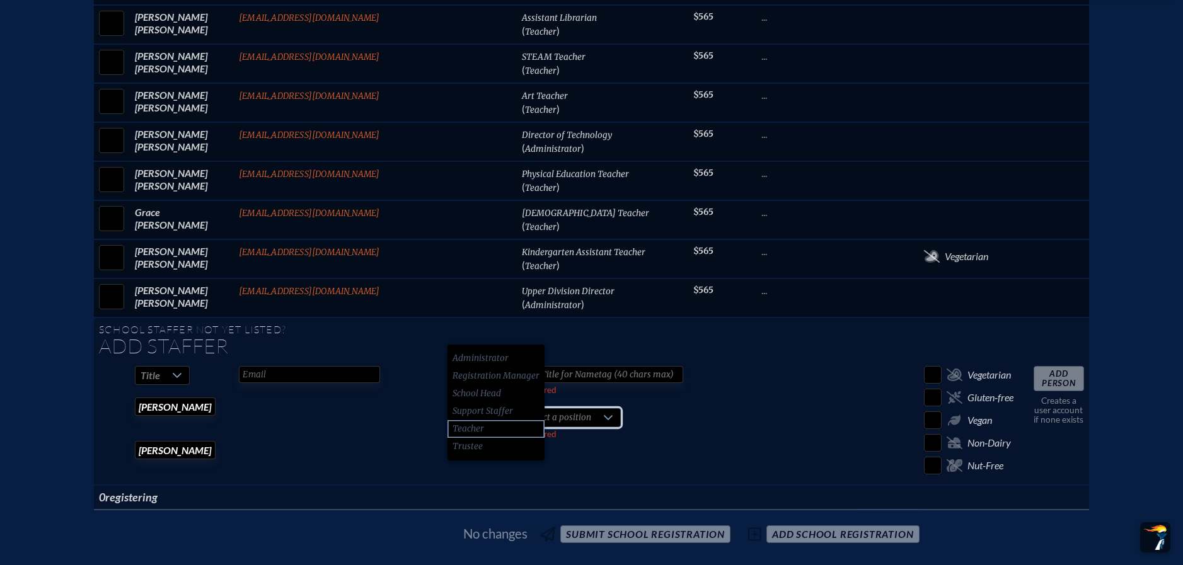
click at [466, 427] on span "Teacher" at bounding box center [468, 429] width 32 height 13
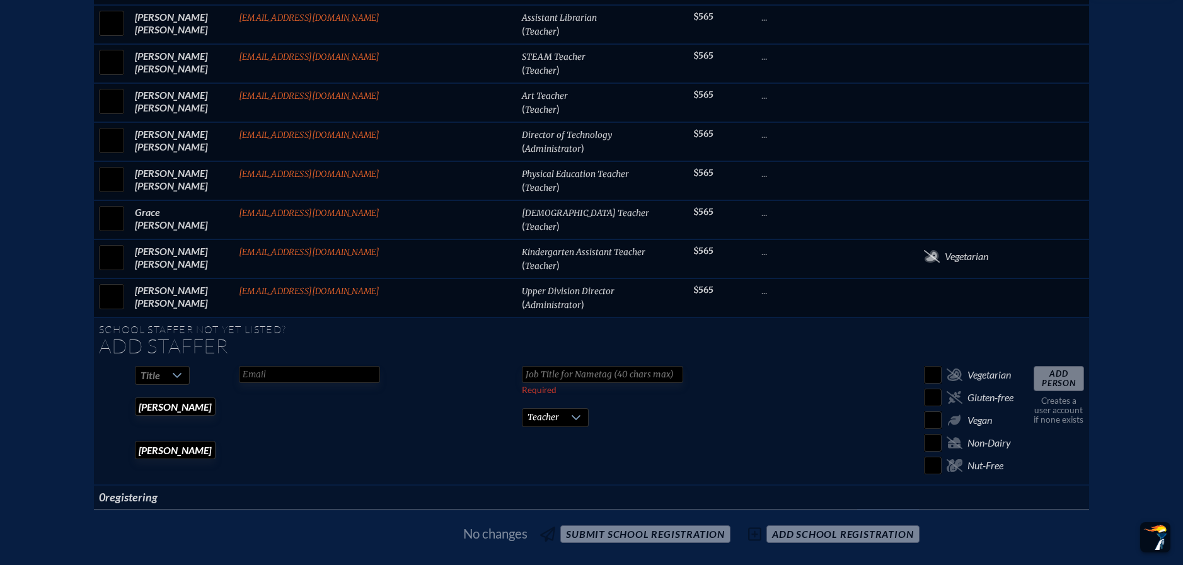
click at [350, 366] on input "text" at bounding box center [309, 374] width 141 height 17
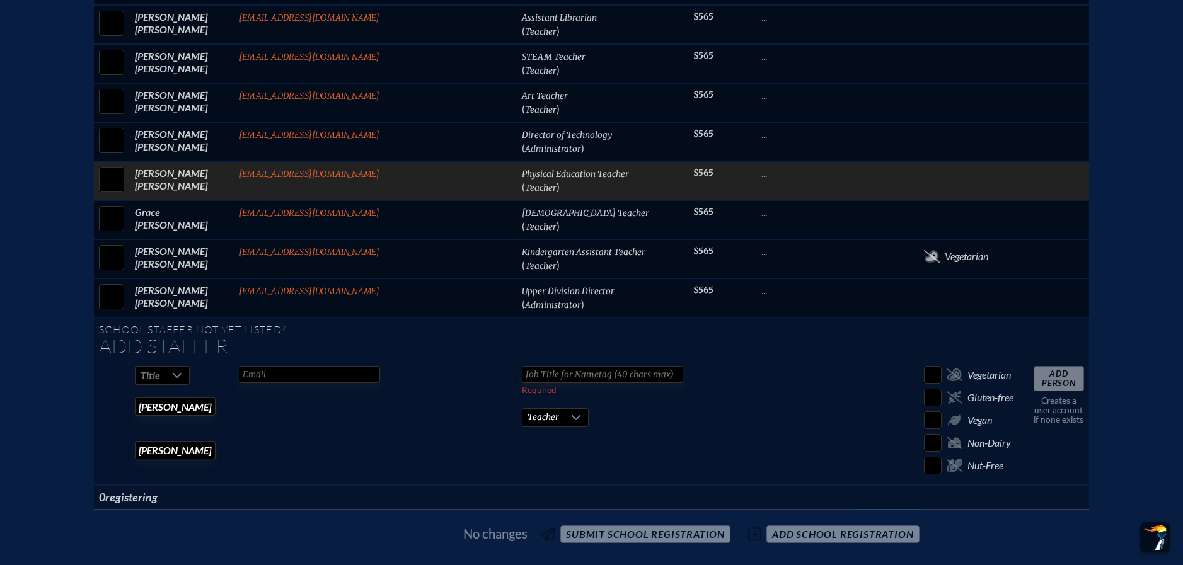
paste input "[EMAIL_ADDRESS][DOMAIN_NAME]"
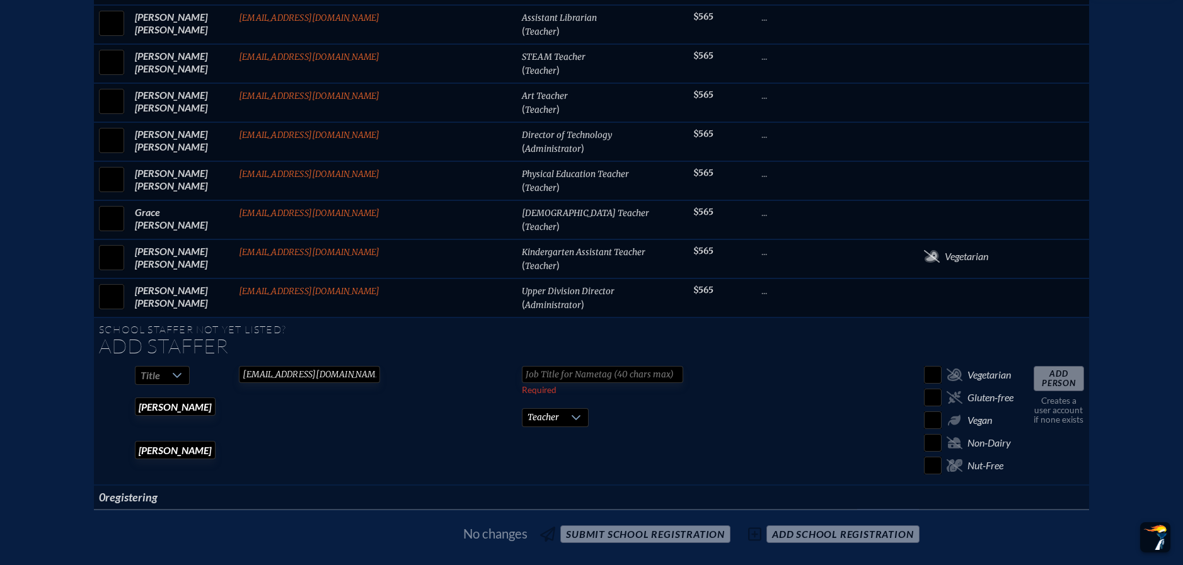
type input "[EMAIL_ADDRESS][DOMAIN_NAME]"
click at [529, 366] on input "text" at bounding box center [602, 374] width 161 height 17
type input "Teacher"
click at [756, 361] on td at bounding box center [806, 423] width 101 height 124
click at [1033, 366] on input "Add Person" at bounding box center [1058, 378] width 50 height 25
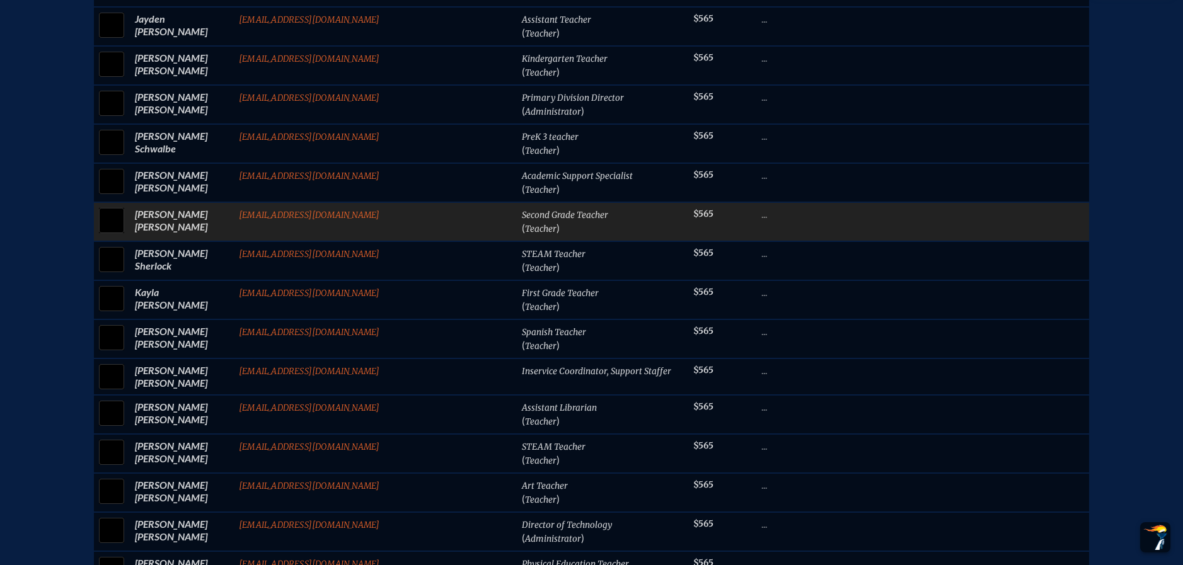
scroll to position [1678, 0]
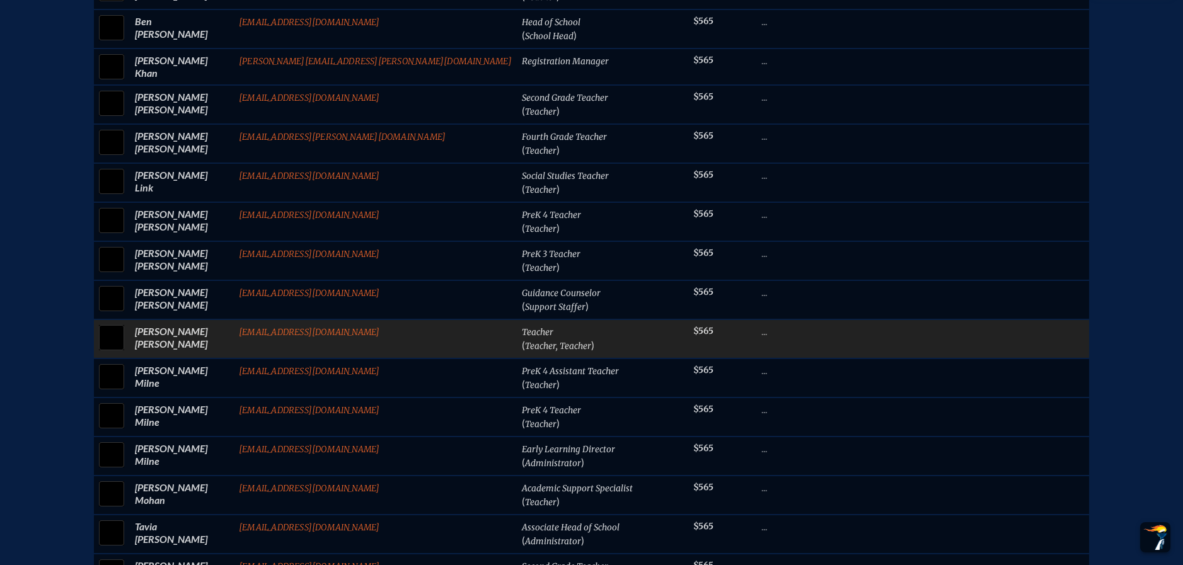
click at [127, 322] on input "checkbox" at bounding box center [112, 338] width 32 height 32
checkbox input "true"
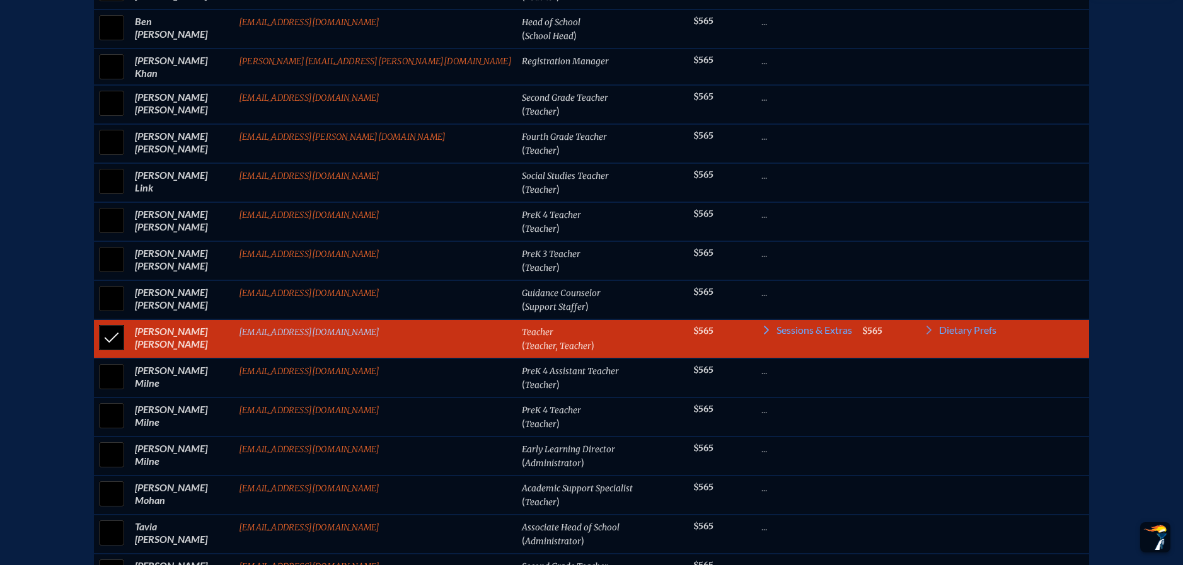
click at [312, 327] on link "[EMAIL_ADDRESS][DOMAIN_NAME]" at bounding box center [309, 332] width 141 height 11
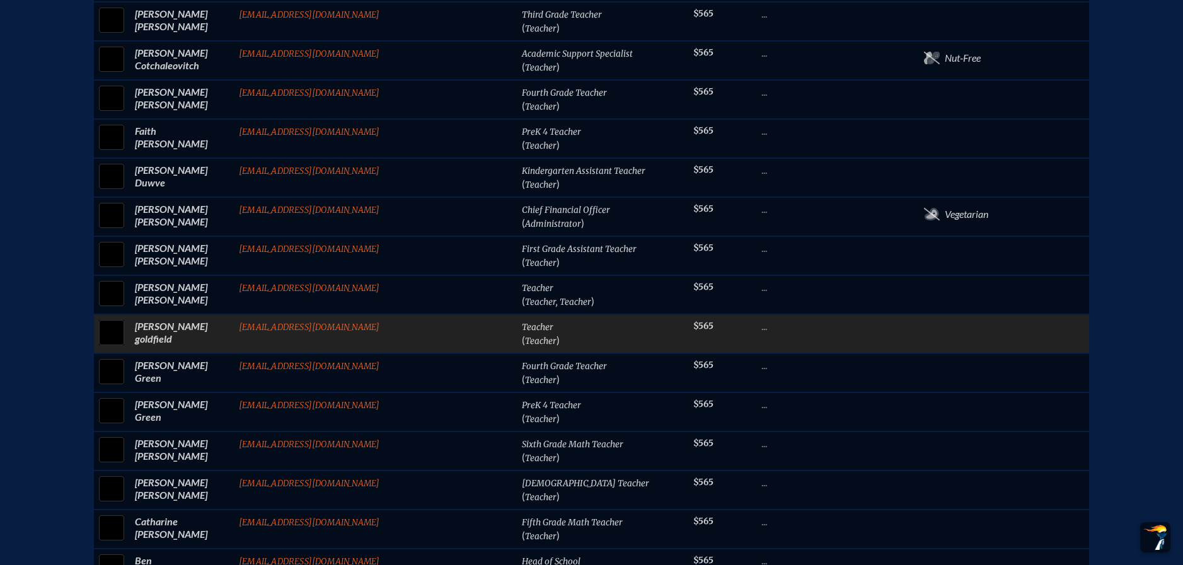
scroll to position [1290, 0]
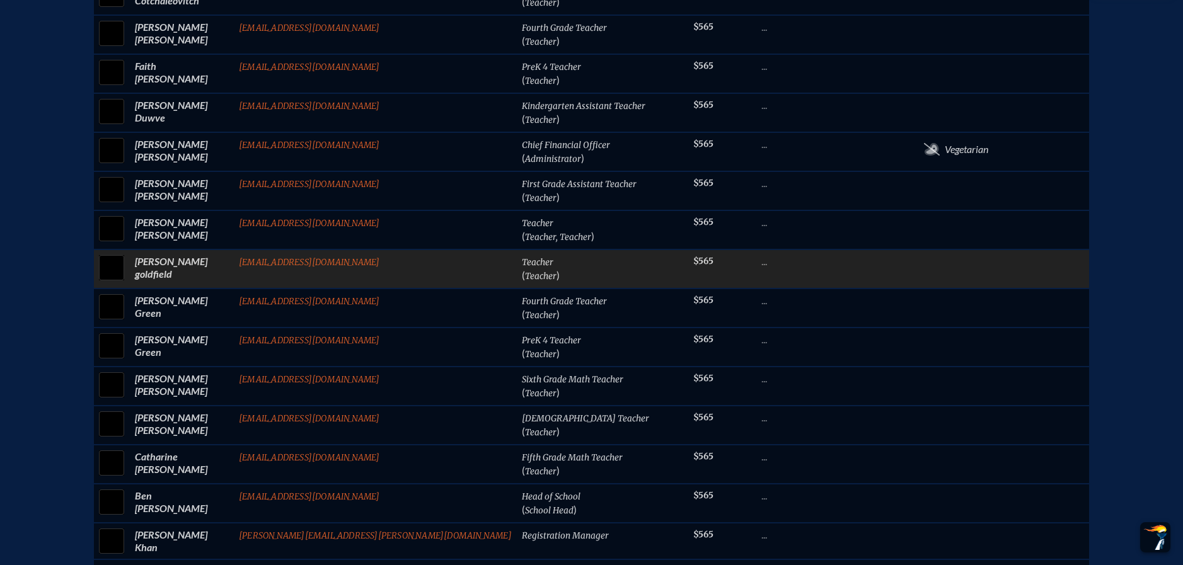
click at [225, 250] on td "[PERSON_NAME]" at bounding box center [182, 269] width 104 height 39
